Goal: Information Seeking & Learning: Check status

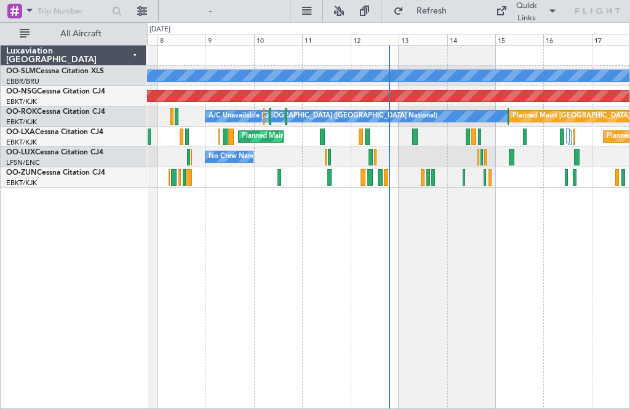
click at [421, 136] on div "Planned Maint [GEOGRAPHIC_DATA] ([GEOGRAPHIC_DATA] National) Planned Maint [GEO…" at bounding box center [388, 137] width 483 height 20
click at [419, 133] on div "Planned Maint [GEOGRAPHIC_DATA] ([GEOGRAPHIC_DATA] National) Planned Maint [GEO…" at bounding box center [388, 137] width 483 height 20
click at [421, 131] on div "Planned Maint [GEOGRAPHIC_DATA] ([GEOGRAPHIC_DATA] National) Planned Maint [GEO…" at bounding box center [388, 137] width 483 height 20
click at [420, 137] on div "Planned Maint [GEOGRAPHIC_DATA] ([GEOGRAPHIC_DATA] National) Planned Maint [GEO…" at bounding box center [388, 137] width 483 height 20
click at [411, 7] on span "Refresh" at bounding box center [432, 11] width 52 height 9
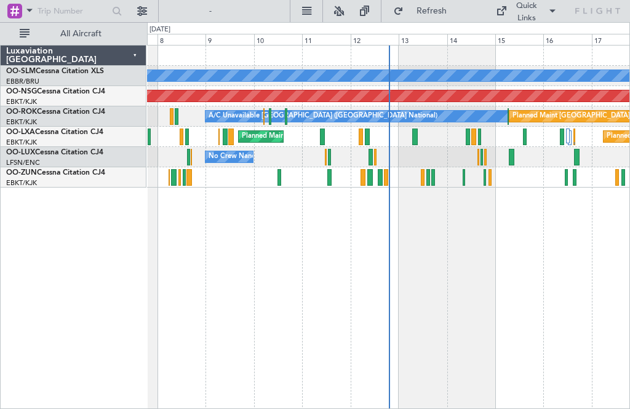
click at [418, 132] on div "Planned Maint [GEOGRAPHIC_DATA] ([GEOGRAPHIC_DATA] National) Planned Maint [GEO…" at bounding box center [388, 137] width 483 height 20
click at [419, 141] on div "Planned Maint [GEOGRAPHIC_DATA] ([GEOGRAPHIC_DATA] National) Planned Maint [GEO…" at bounding box center [388, 137] width 483 height 20
click at [422, 142] on div "Planned Maint [GEOGRAPHIC_DATA] ([GEOGRAPHIC_DATA] National) Planned Maint [GEO…" at bounding box center [388, 137] width 483 height 20
click at [421, 140] on div "Planned Maint [GEOGRAPHIC_DATA] ([GEOGRAPHIC_DATA] National) Planned Maint [GEO…" at bounding box center [388, 137] width 483 height 20
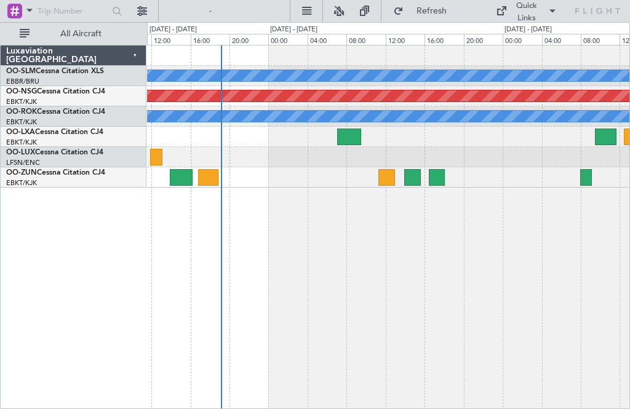
click at [353, 146] on div at bounding box center [388, 137] width 483 height 20
click at [357, 135] on div at bounding box center [349, 137] width 24 height 17
